Goal: Check status: Check status

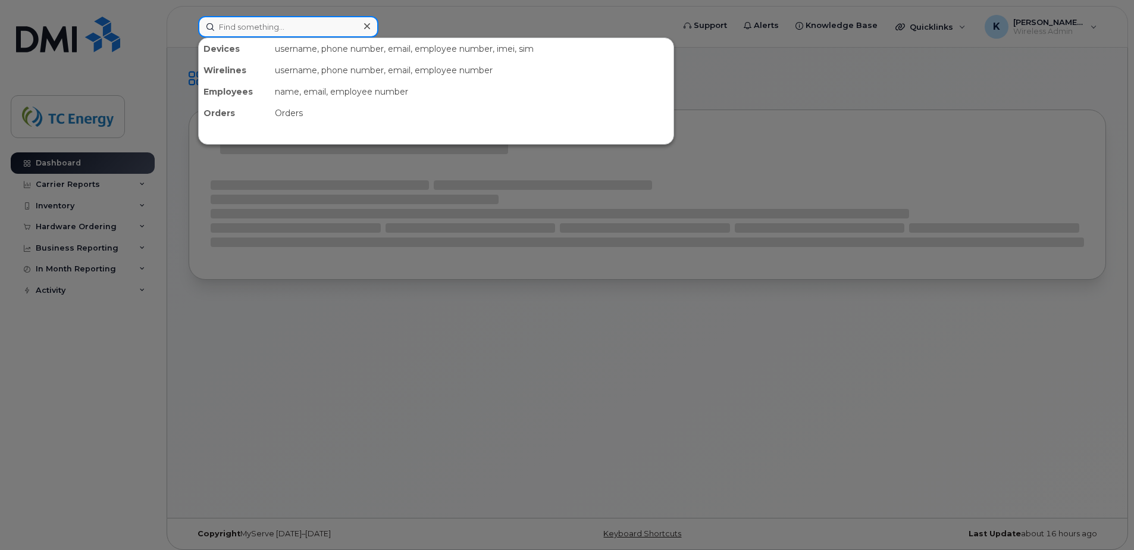
click at [274, 28] on input at bounding box center [288, 26] width 180 height 21
paste input "4034049135"
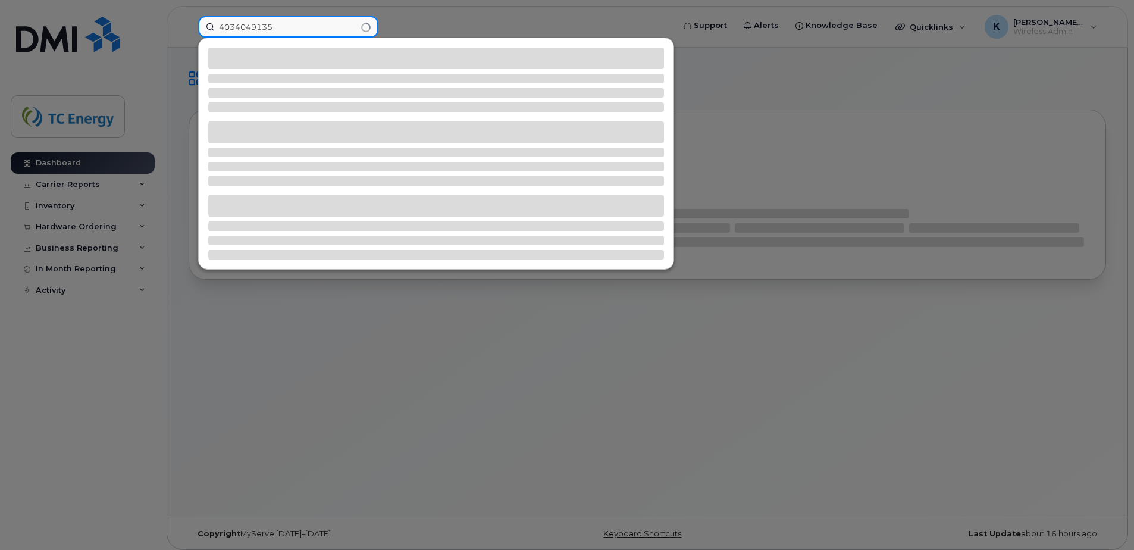
type input "4034049135"
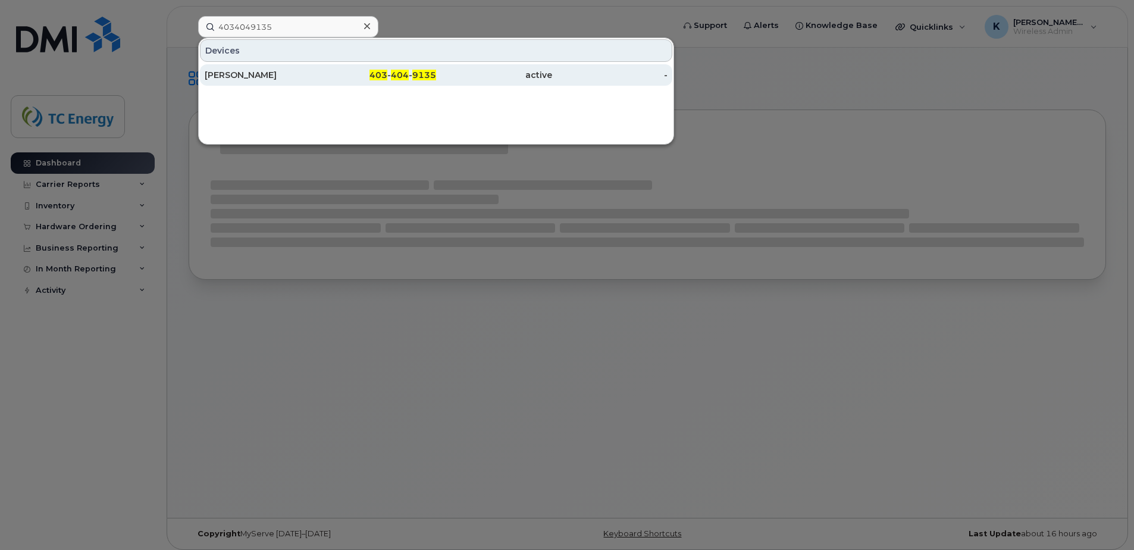
click at [243, 74] on div "[PERSON_NAME]" at bounding box center [263, 75] width 116 height 12
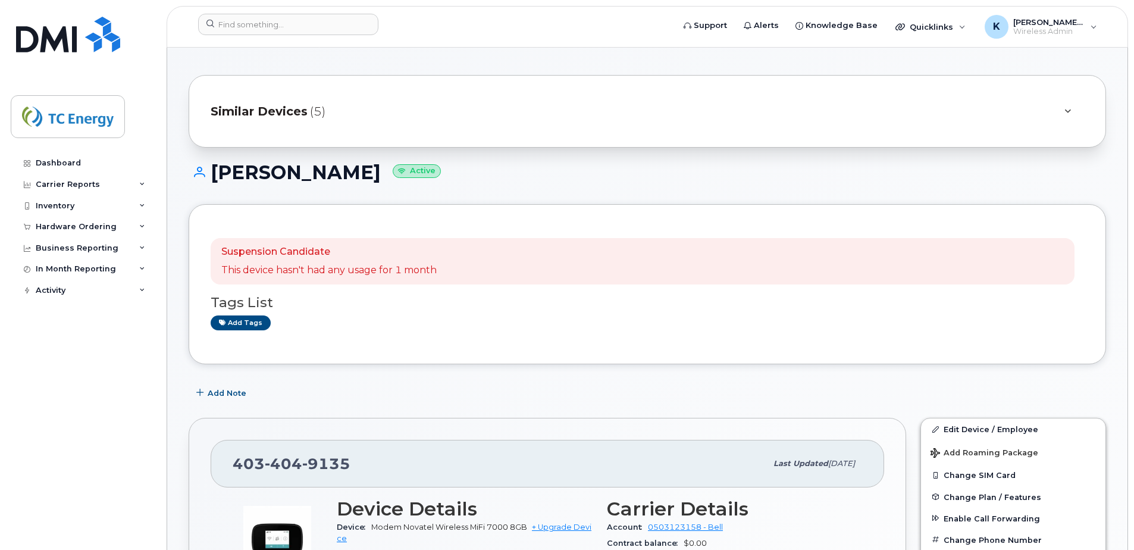
scroll to position [238, 0]
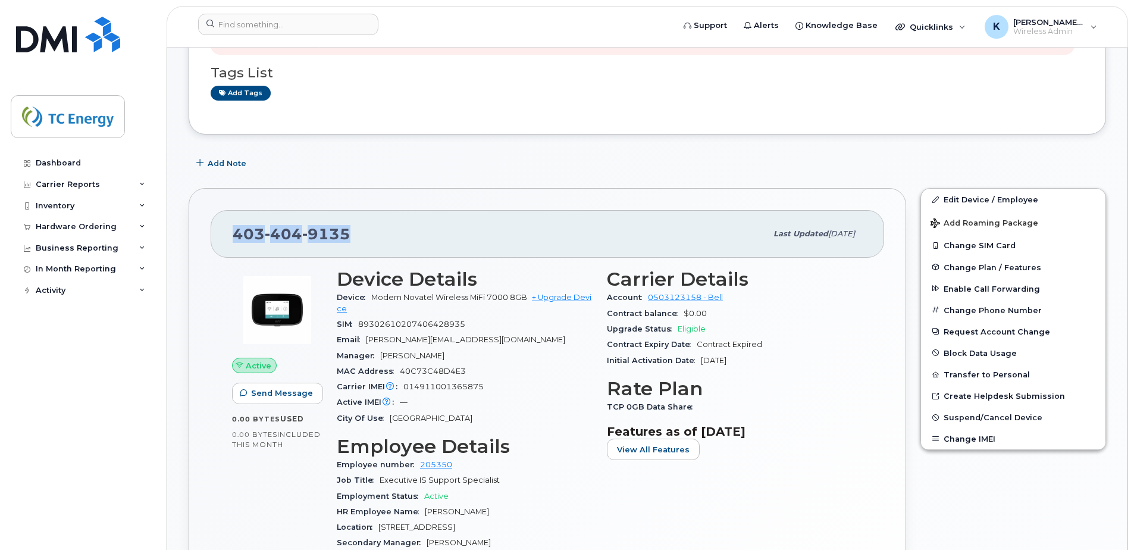
drag, startPoint x: 350, startPoint y: 239, endPoint x: 190, endPoint y: 234, distance: 160.7
click at [190, 234] on div "403 404 9135 Last updated Sep 15, 2025 Active Send Message 0.00 Bytes  used 0.0…" at bounding box center [547, 445] width 717 height 515
